Goal: Transaction & Acquisition: Purchase product/service

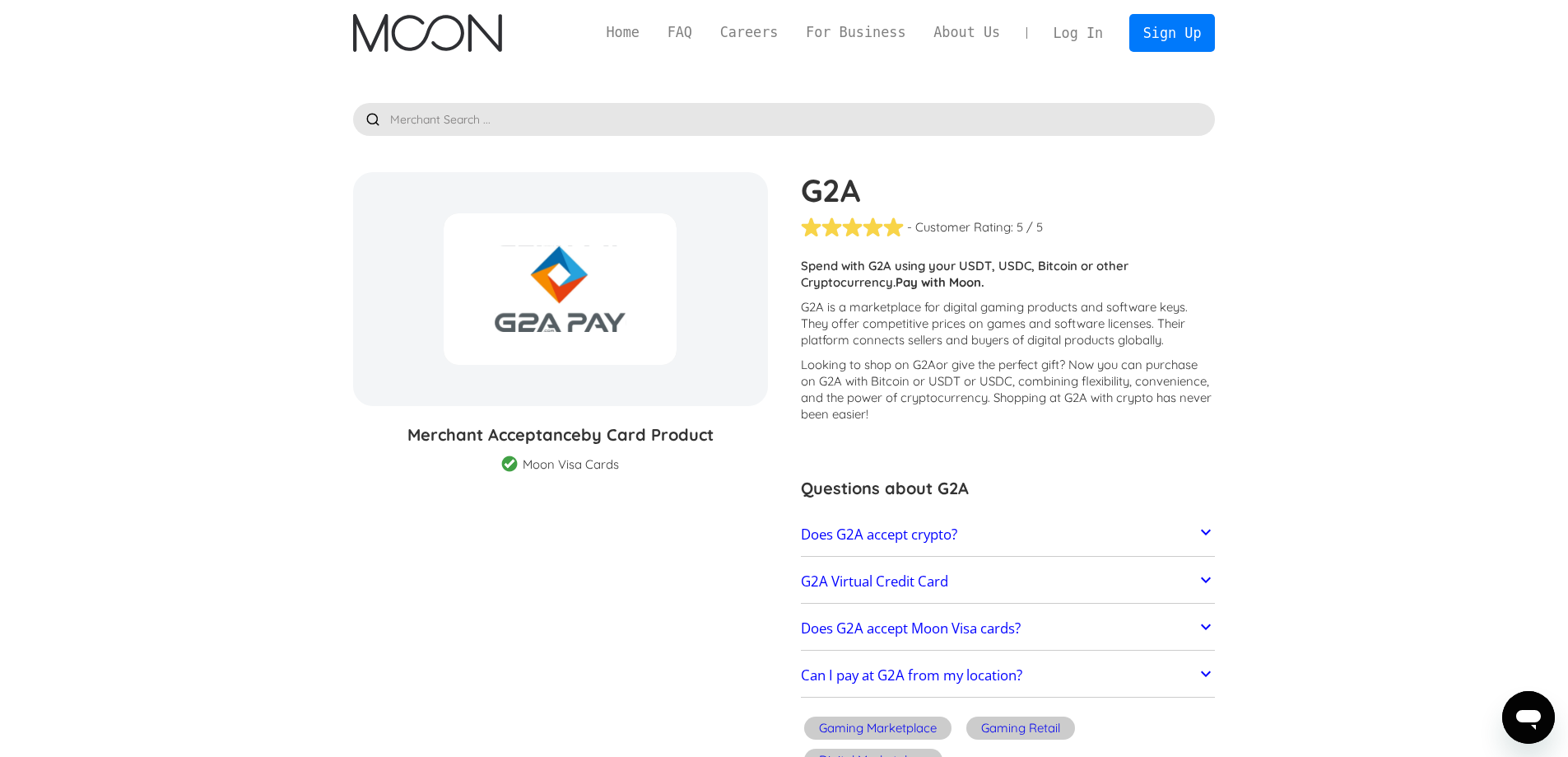
drag, startPoint x: 564, startPoint y: 374, endPoint x: 581, endPoint y: 391, distance: 24.0
click at [566, 376] on div "G2A % GIFT CARD DISCOUNT" at bounding box center [561, 289] width 415 height 233
click at [610, 464] on div "Moon Visa Cards" at bounding box center [570, 464] width 96 height 16
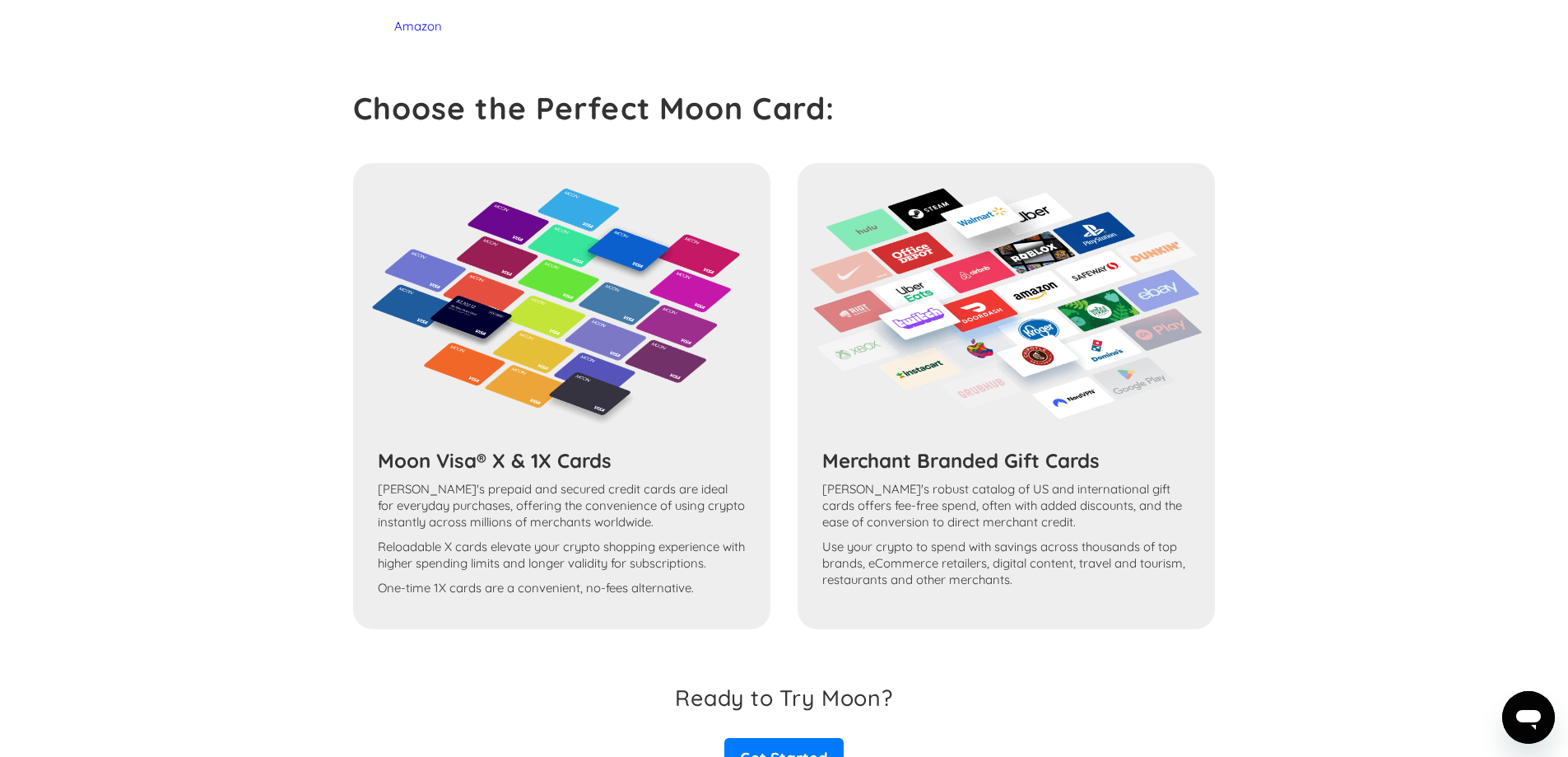
scroll to position [1467, 0]
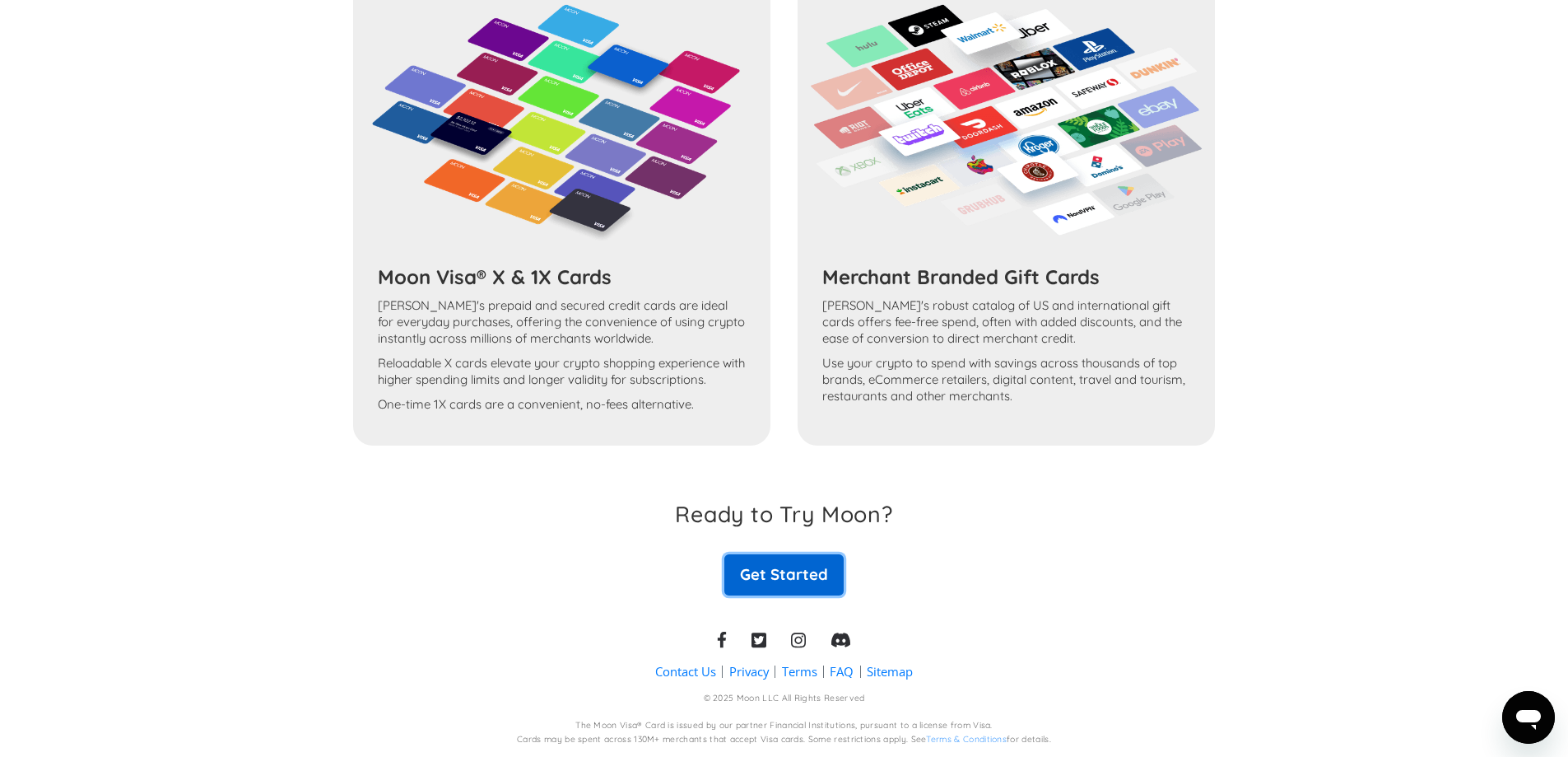
click at [803, 571] on link "Get Started" at bounding box center [783, 575] width 118 height 41
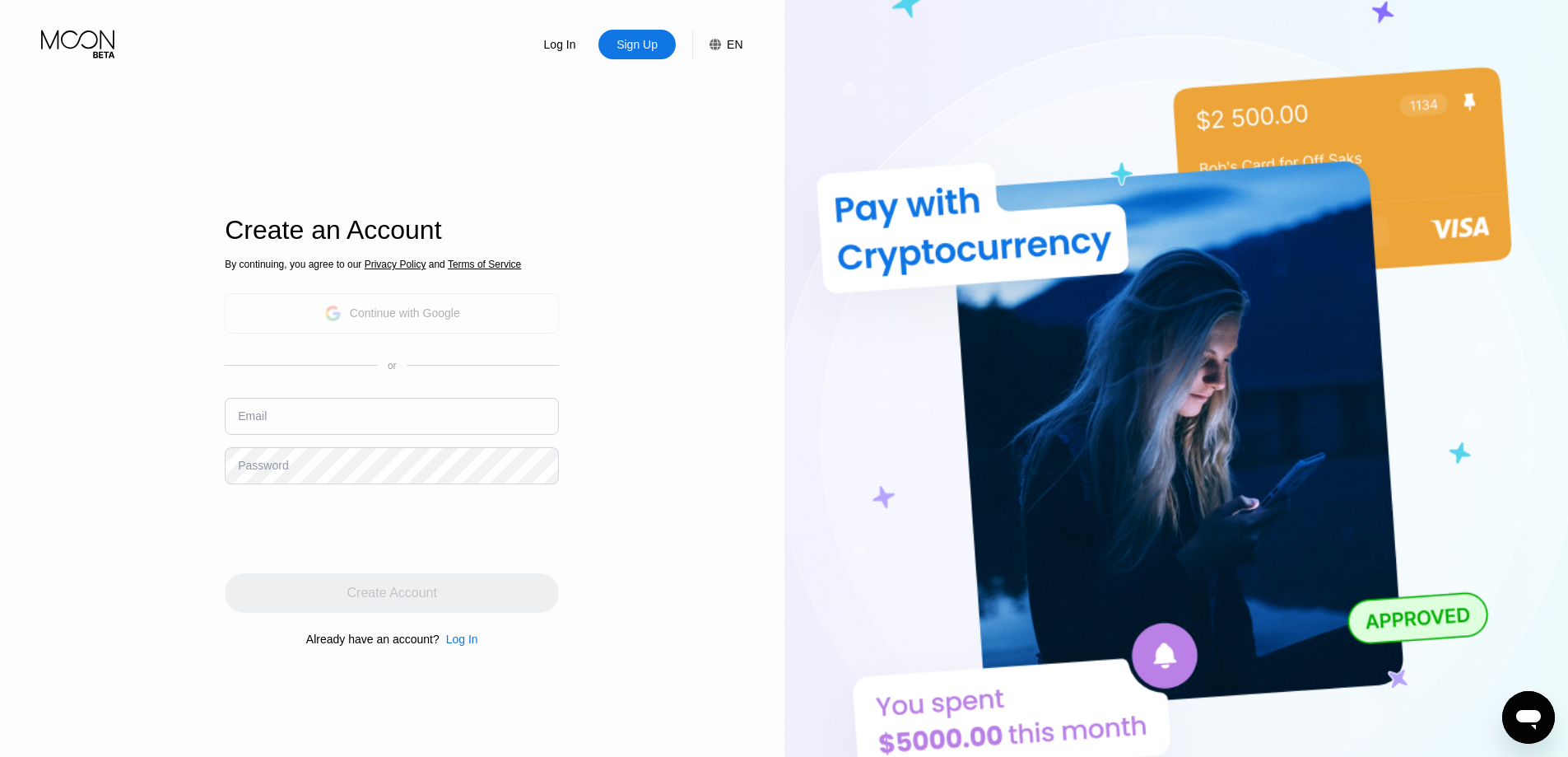
click at [372, 308] on div "Continue with Google" at bounding box center [405, 312] width 111 height 13
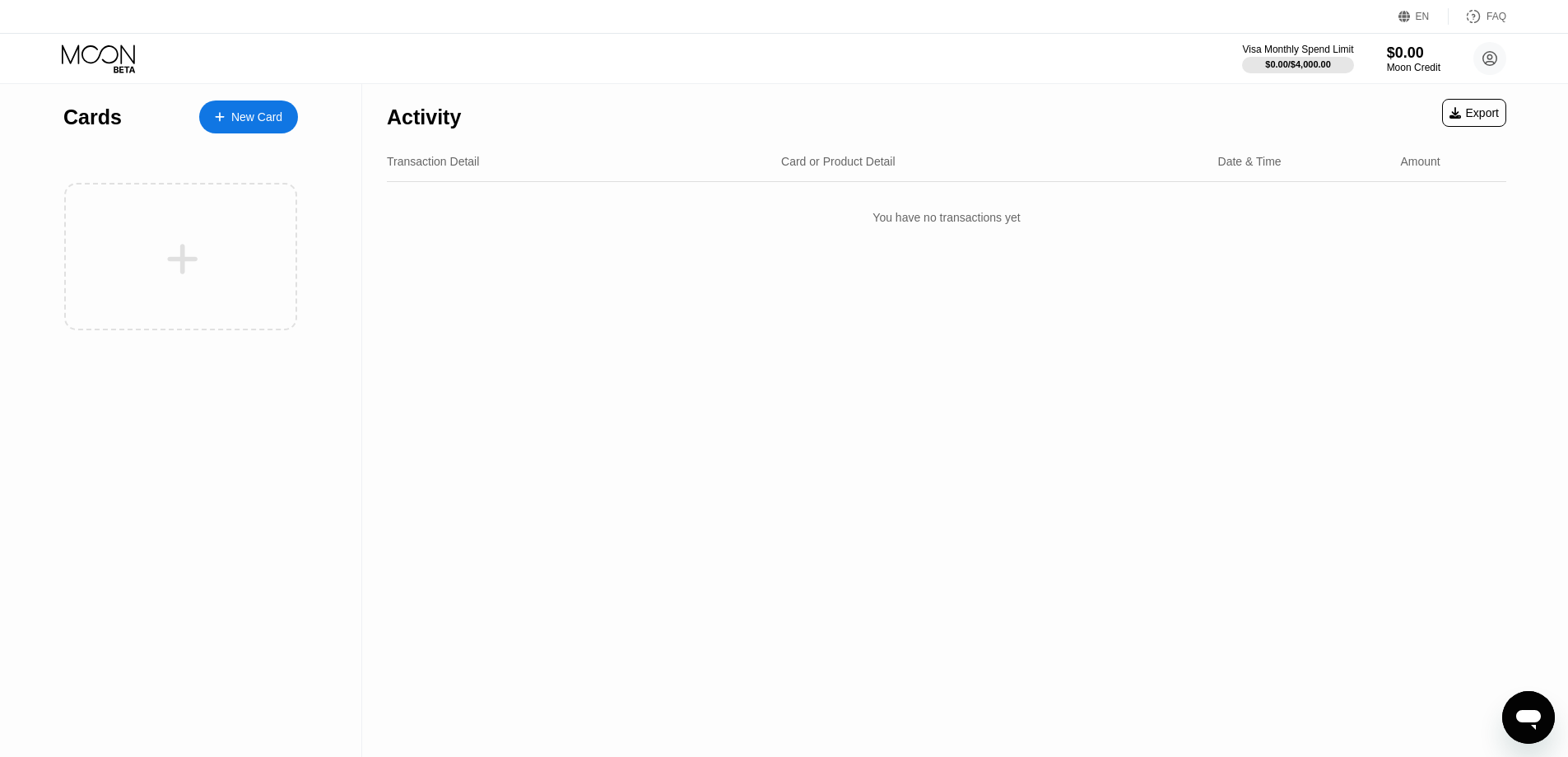
click at [251, 117] on div "New Card" at bounding box center [256, 118] width 51 height 14
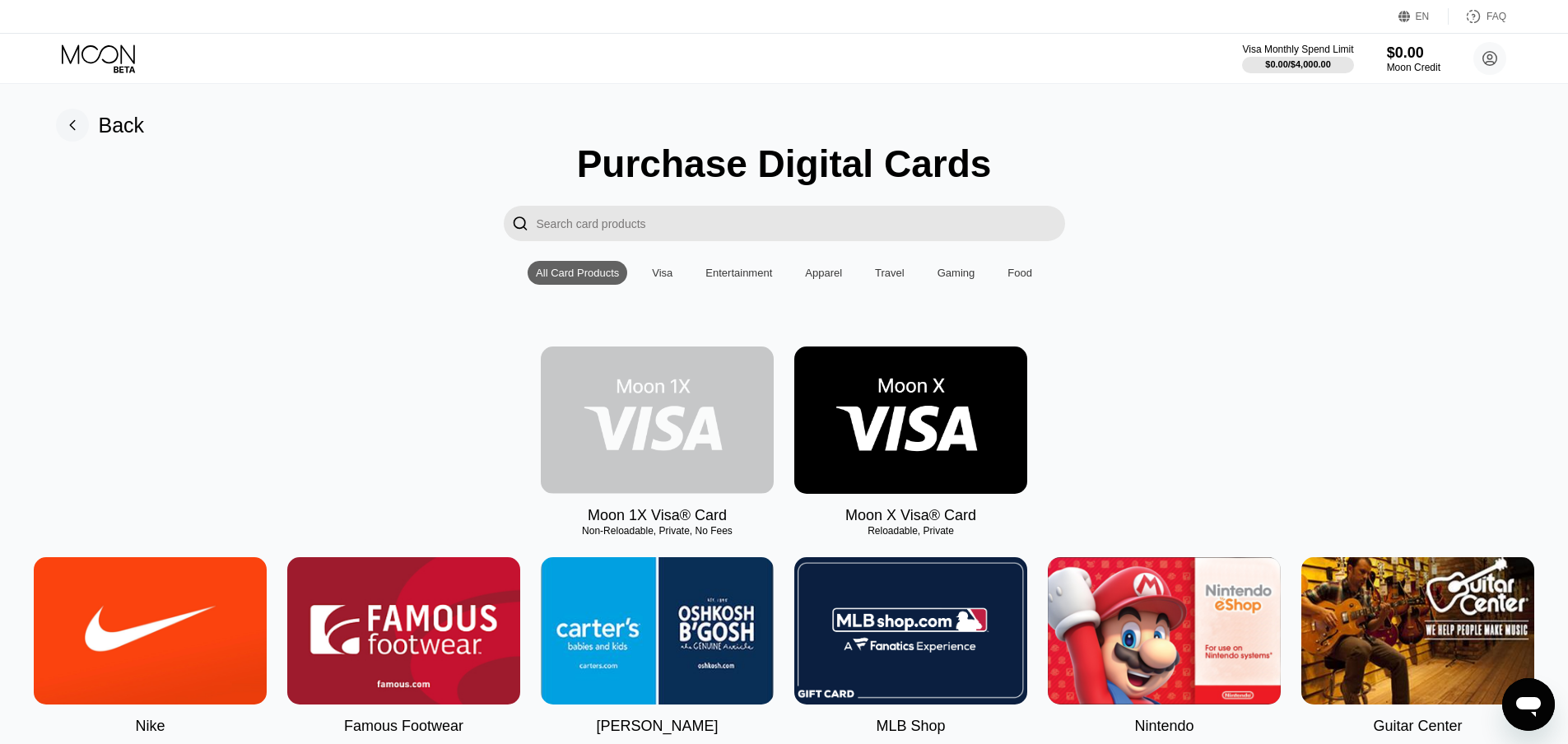
click at [634, 375] on img at bounding box center [657, 420] width 233 height 148
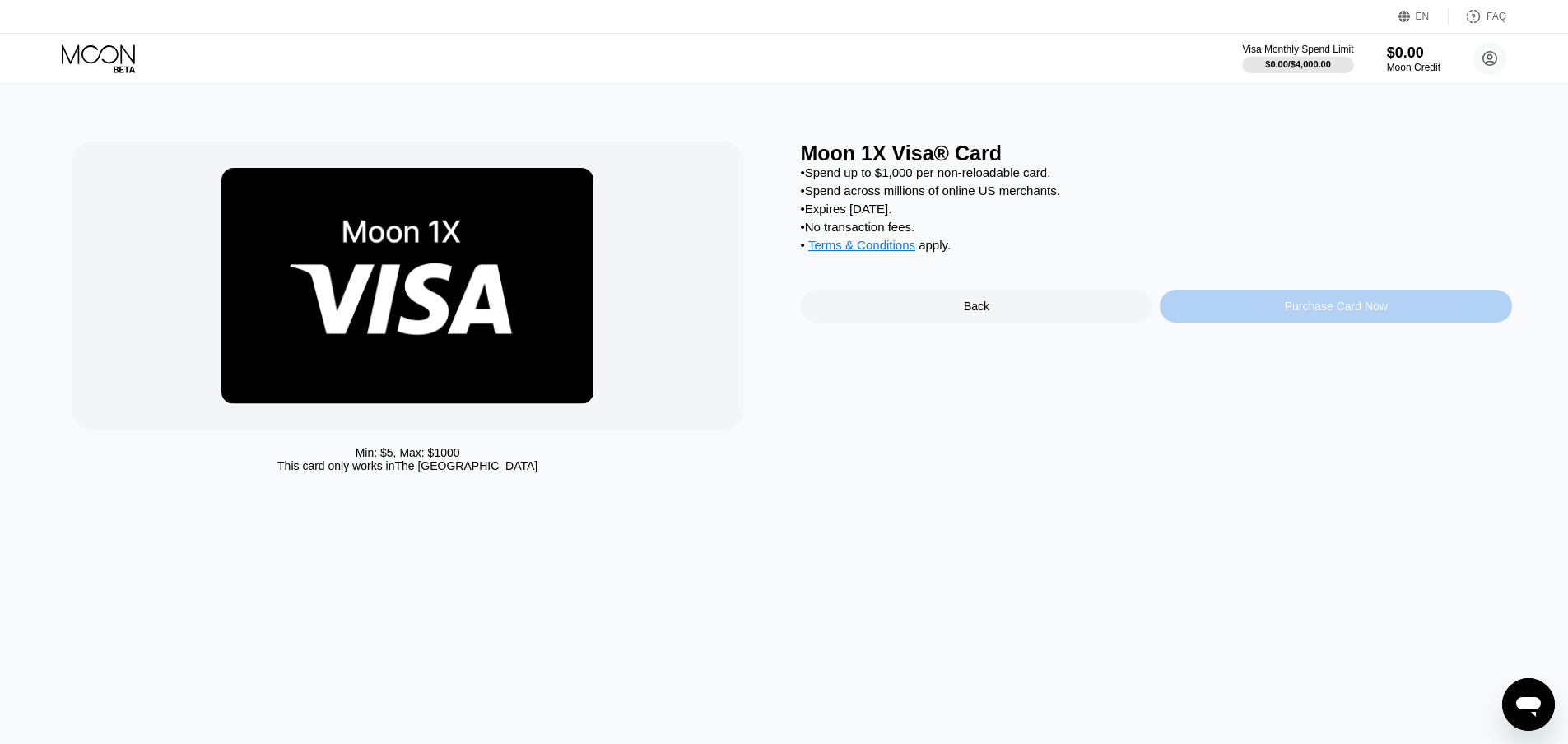
click at [1224, 323] on div "Purchase Card Now" at bounding box center [1336, 306] width 353 height 33
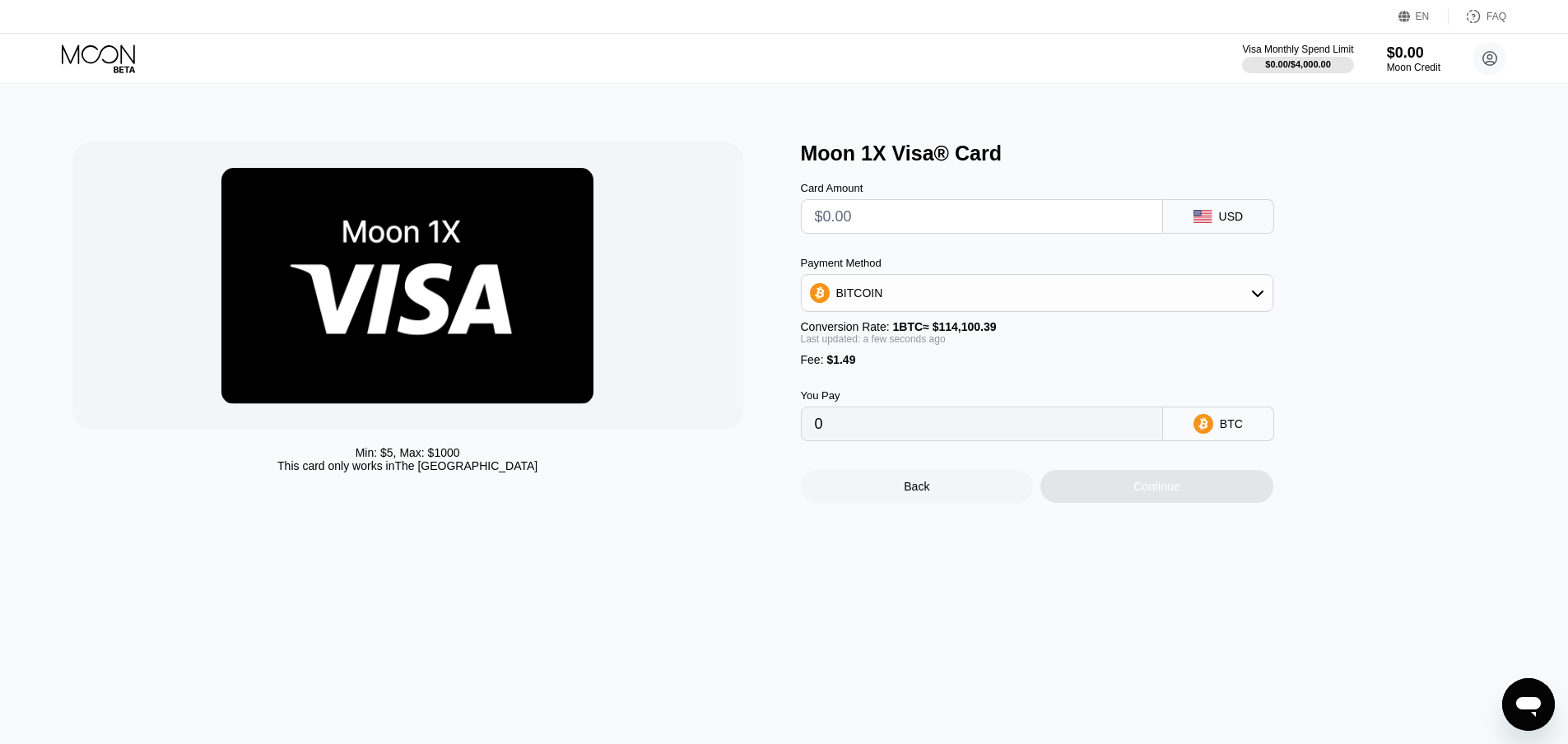
click at [1048, 231] on input "text" at bounding box center [982, 216] width 335 height 33
type input "$1"
type input "0.00002183"
click at [971, 289] on div "BITCOIN" at bounding box center [1036, 293] width 471 height 33
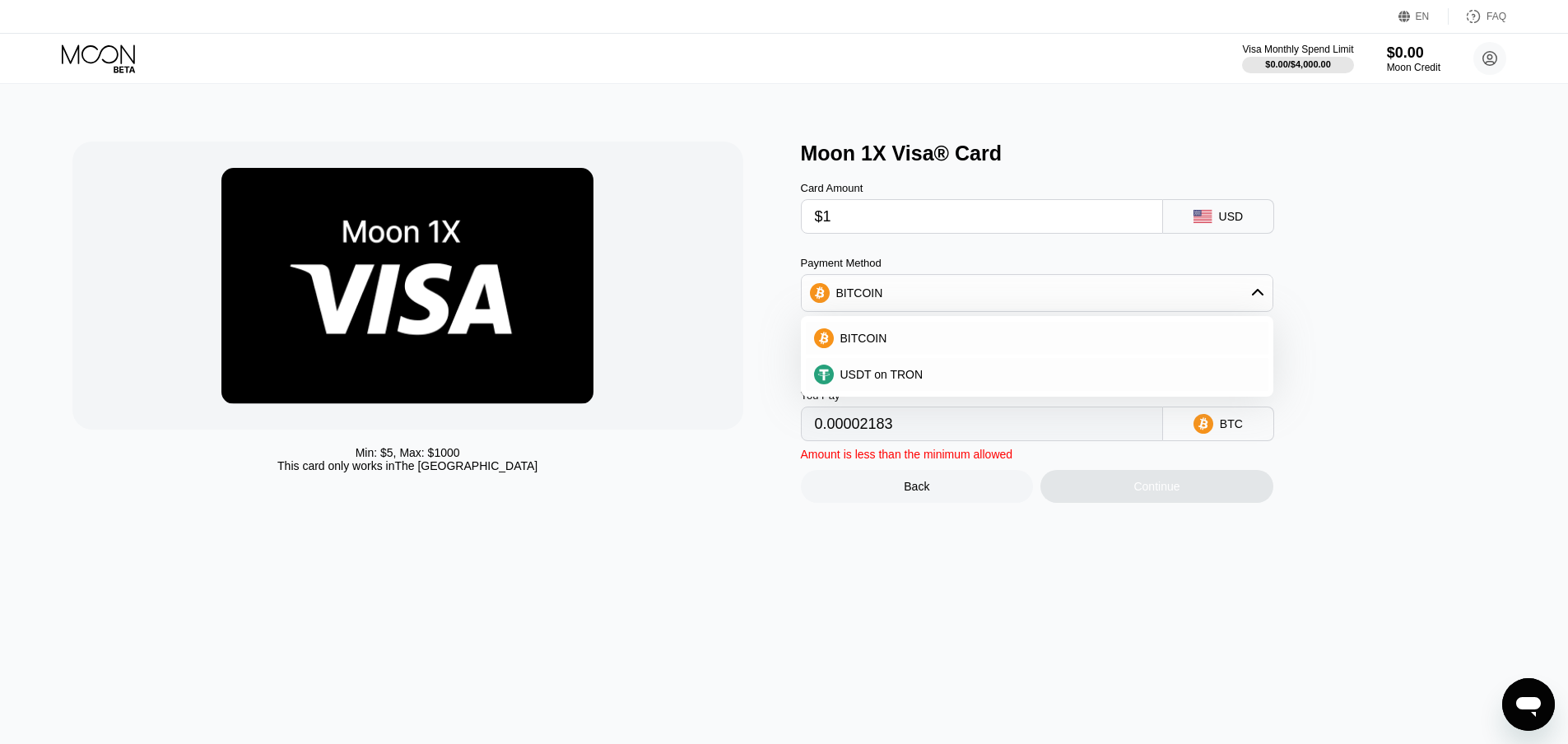
click at [884, 232] on input "$1" at bounding box center [982, 216] width 335 height 33
click at [877, 215] on input "$1" at bounding box center [982, 216] width 335 height 33
click at [701, 201] on div "Min: $ 5 , Max: $ 1000 This card only works in The United States Moon 1X Visa® …" at bounding box center [784, 322] width 1424 height 361
type input "$2"
type input "0.00003059"
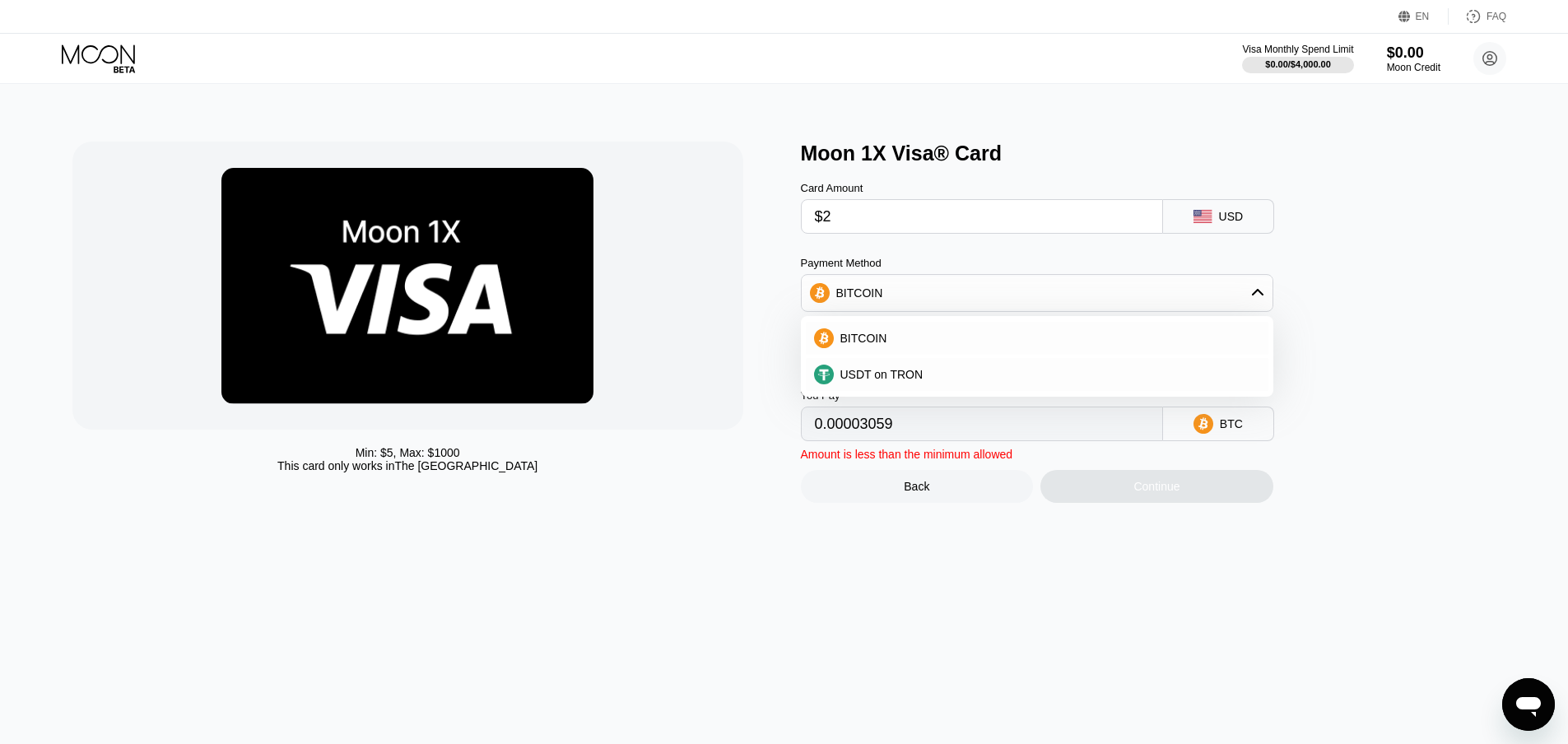
click at [748, 204] on div "Min: $ 5 , Max: $ 1000 This card only works in The United States" at bounding box center [428, 322] width 712 height 361
drag, startPoint x: 868, startPoint y: 215, endPoint x: 706, endPoint y: 214, distance: 162.0
click at [769, 221] on div "Min: $ 5 , Max: $ 1000 This card only works in The United States Moon 1X Visa® …" at bounding box center [784, 322] width 1424 height 361
type input "$5"
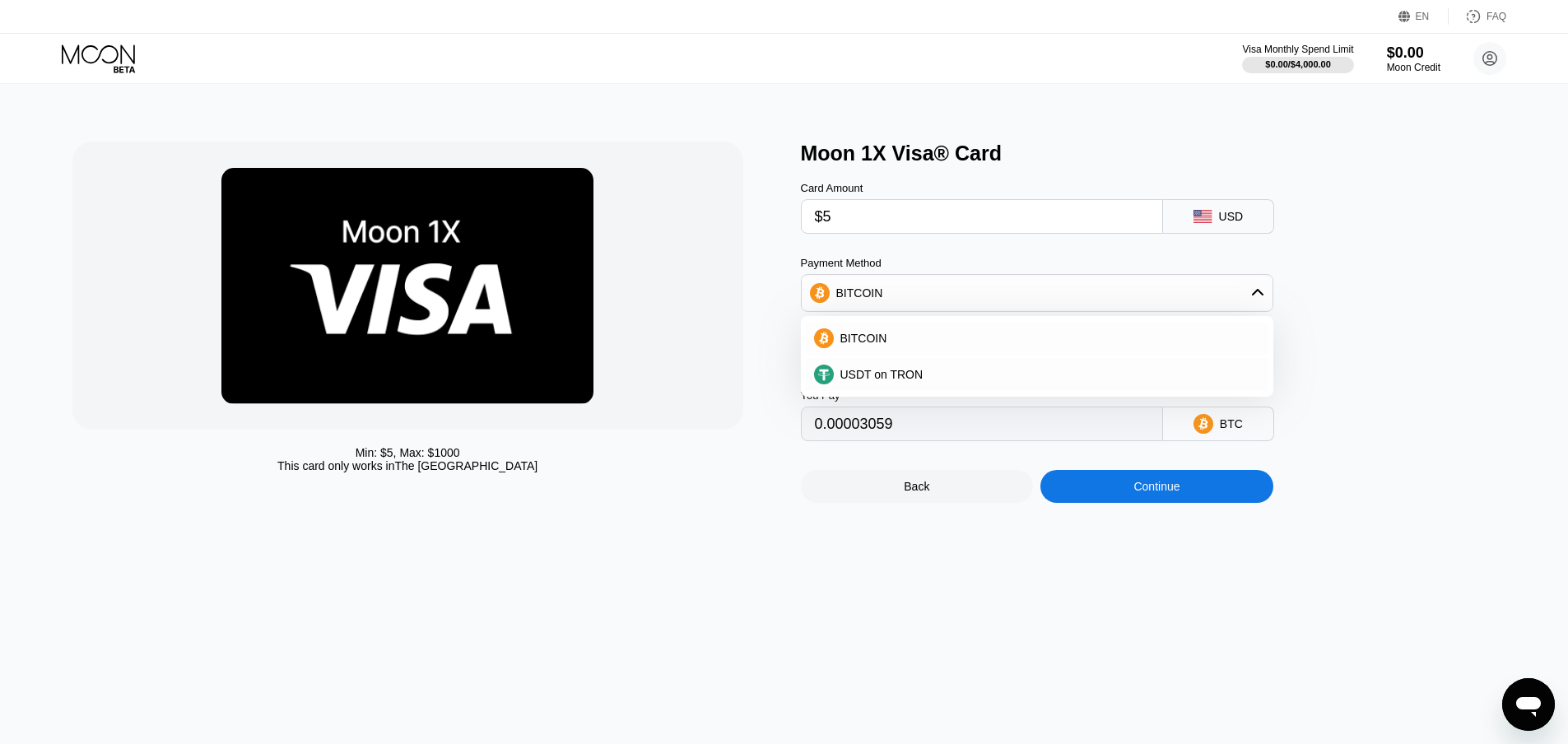
type input "0.00005688"
drag, startPoint x: 863, startPoint y: 222, endPoint x: 785, endPoint y: 223, distance: 78.0
click at [788, 224] on div "Min: $ 5 , Max: $ 1000 This card only works in The United States Moon 1X Visa® …" at bounding box center [784, 322] width 1424 height 361
type input "$3"
type input "0.00003936"
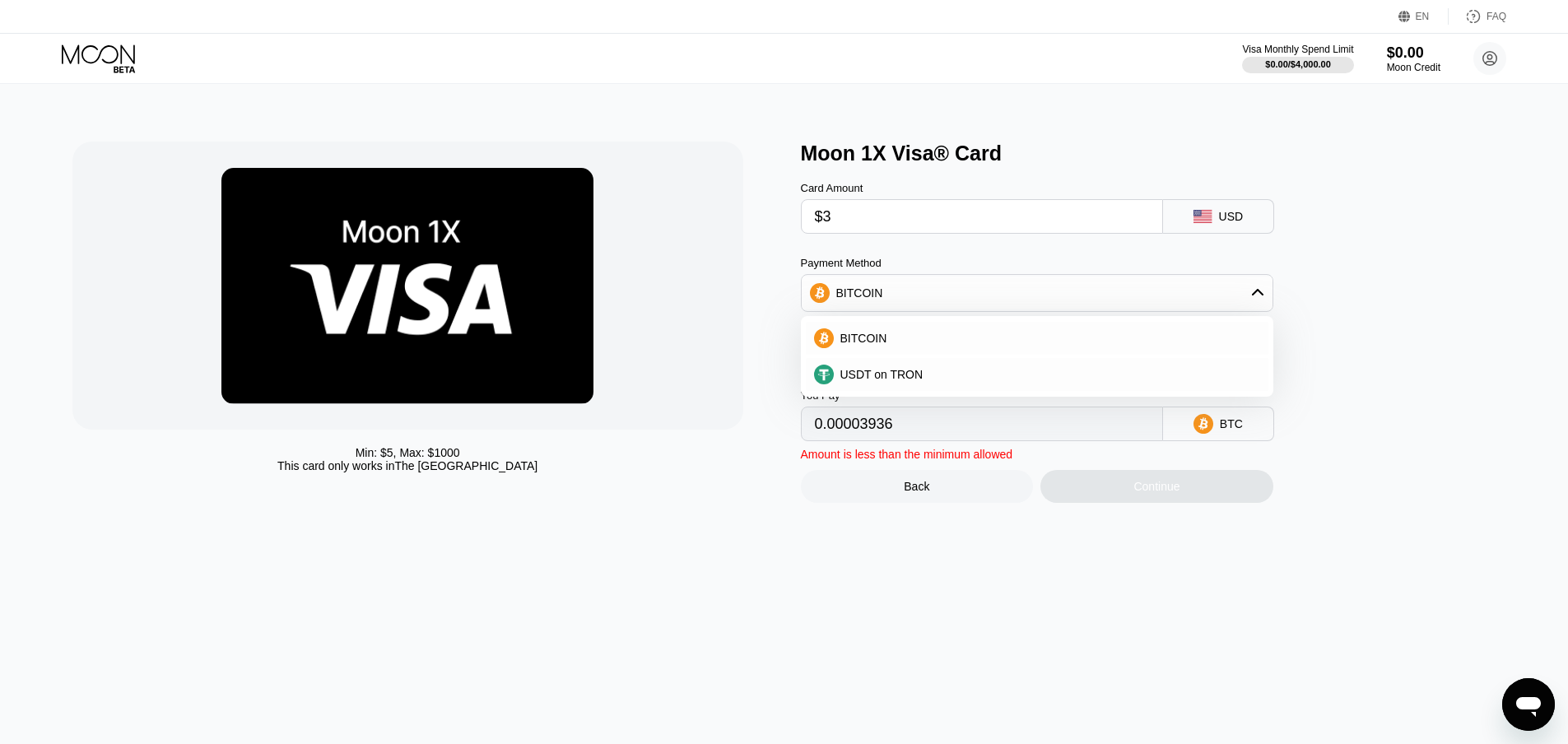
click at [829, 246] on div "Card Amount $3 USD Payment Method BITCOIN BITCOIN USDT on TRON Conversion Rate:…" at bounding box center [1064, 303] width 527 height 275
drag, startPoint x: 900, startPoint y: 213, endPoint x: 685, endPoint y: 211, distance: 215.0
click at [696, 214] on div "Min: $ 5 , Max: $ 1000 This card only works in The United States Moon 1X Visa® …" at bounding box center [784, 322] width 1424 height 361
type input "$2"
type input "0.00003059"
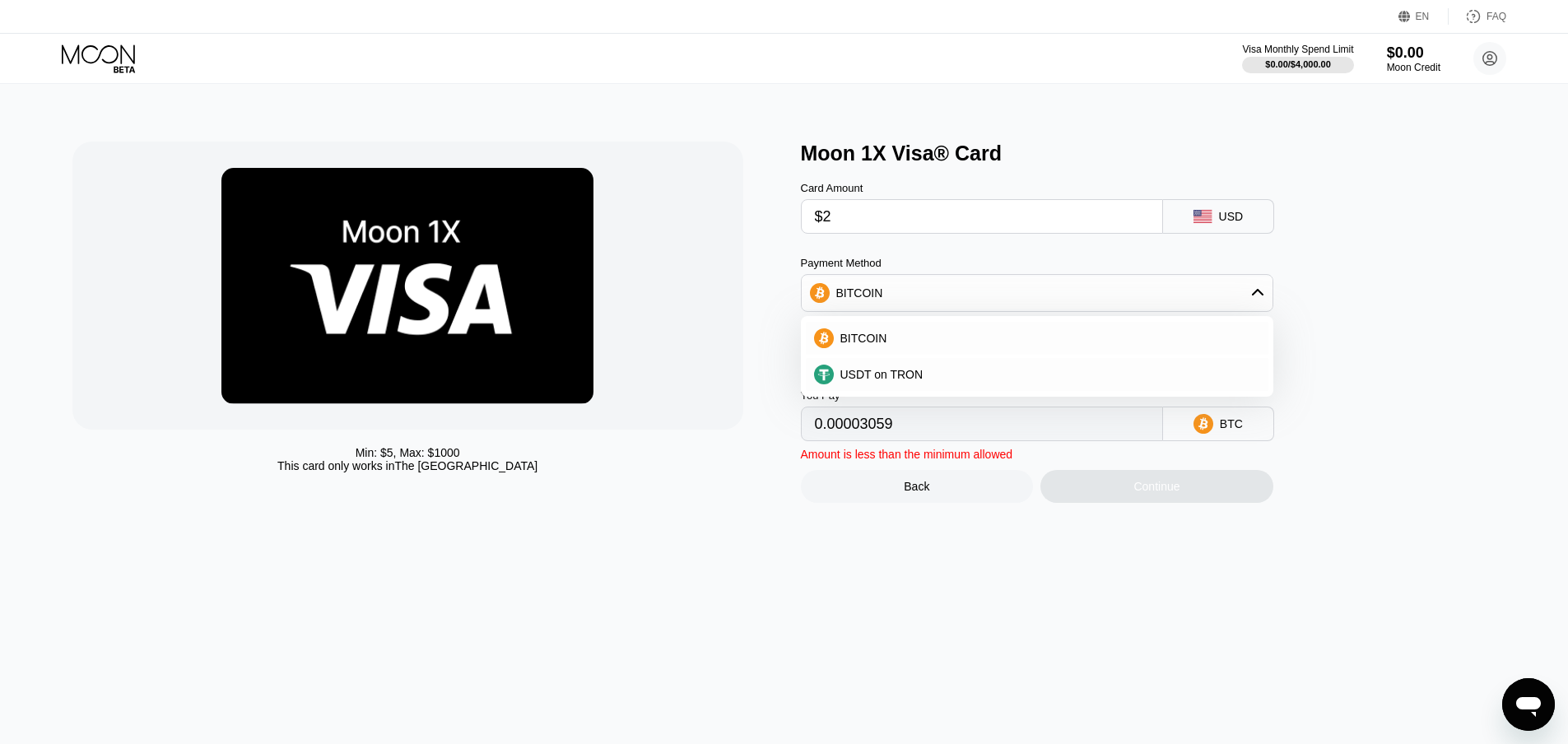
type input "$2"
drag, startPoint x: 865, startPoint y: 290, endPoint x: 859, endPoint y: 299, distance: 10.8
click at [864, 292] on div "BITCOIN" at bounding box center [1036, 293] width 471 height 33
click at [851, 299] on div "BITCOIN" at bounding box center [859, 293] width 47 height 13
click at [849, 373] on div "USDT on TRON" at bounding box center [1036, 374] width 462 height 33
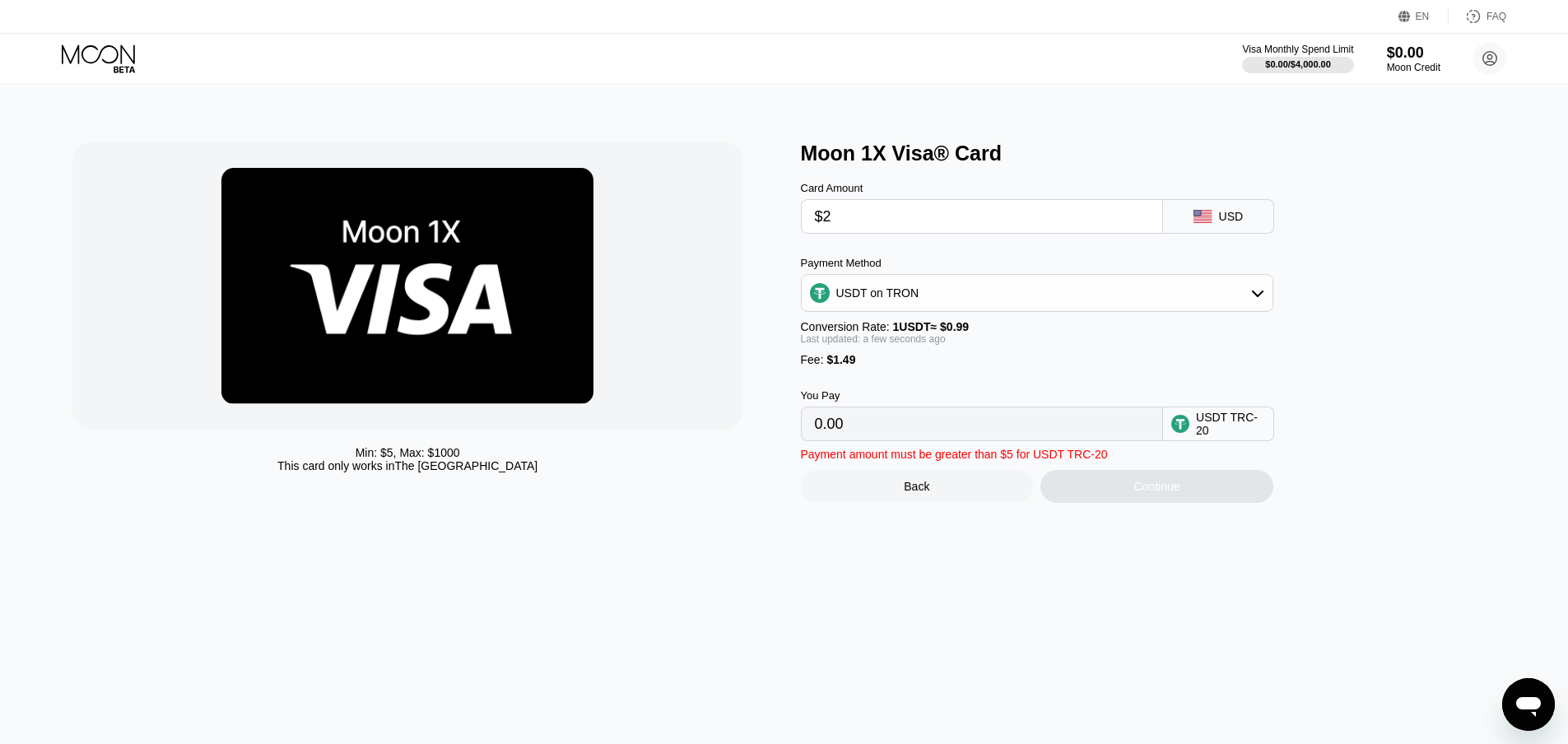
type input "3.53"
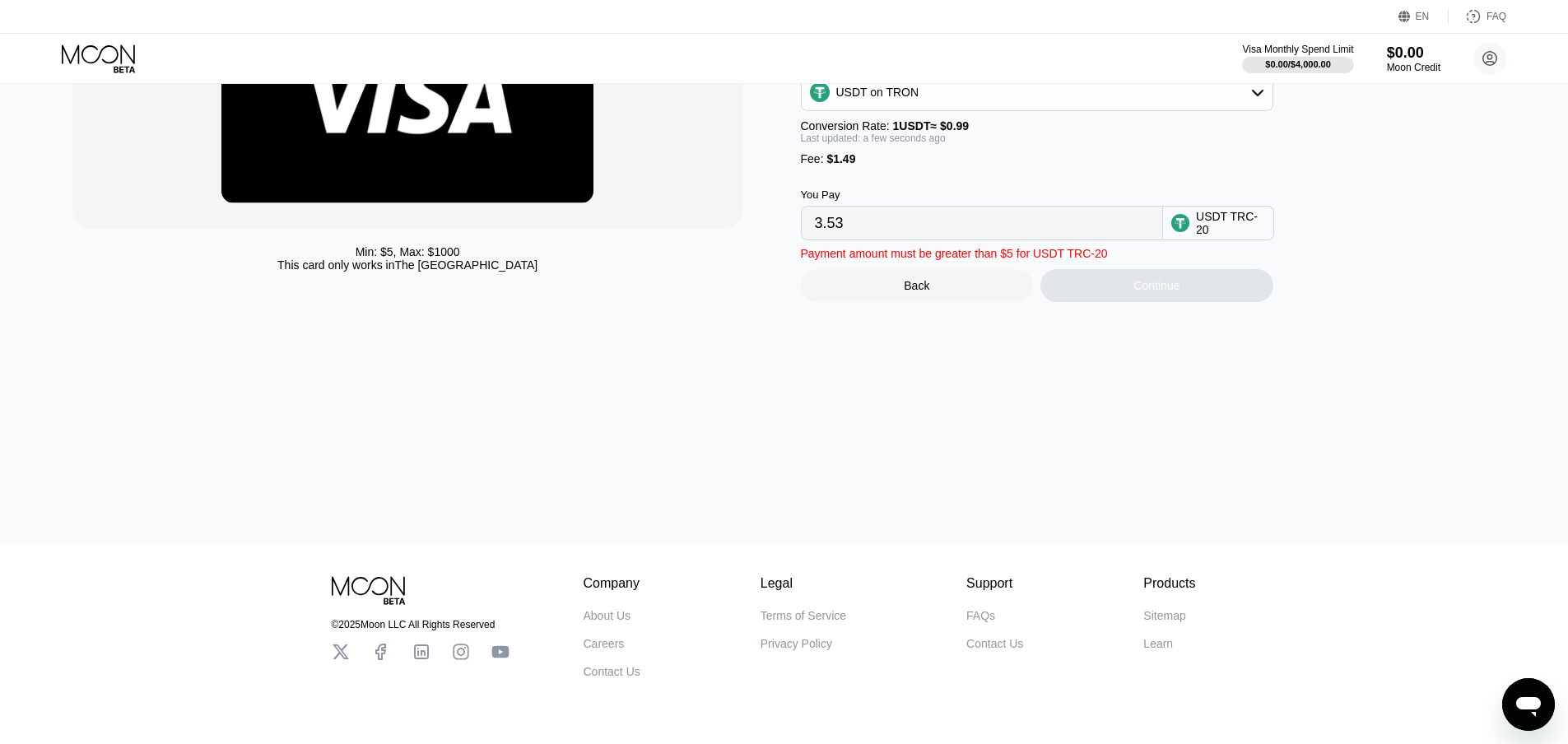
scroll to position [88, 0]
